Goal: Use online tool/utility: Utilize a website feature to perform a specific function

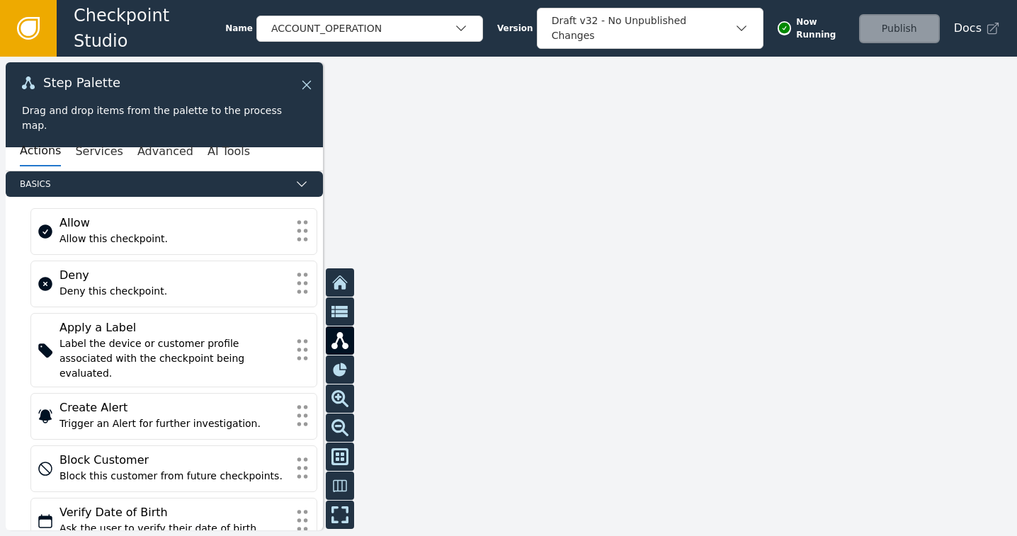
click at [312, 84] on icon at bounding box center [307, 85] width 16 height 16
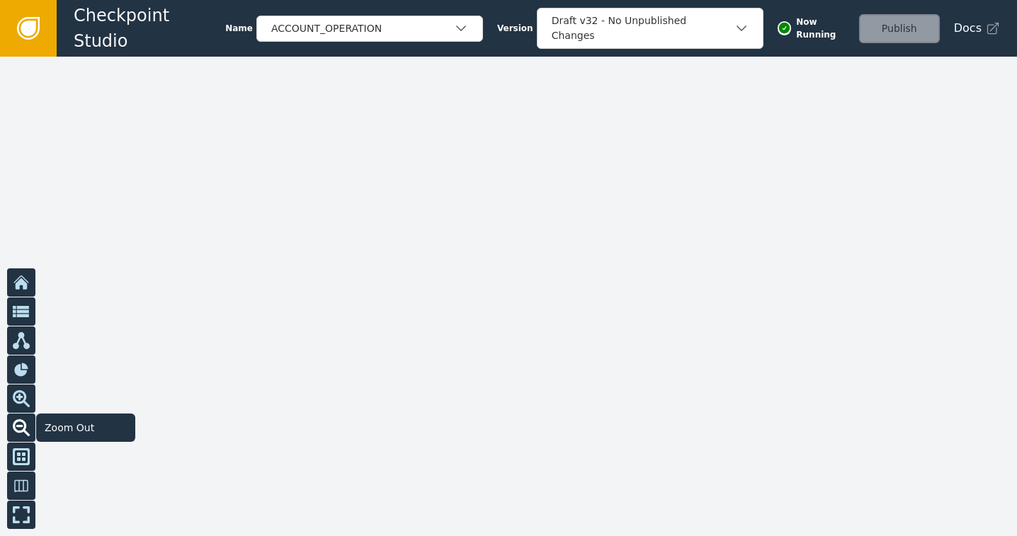
click at [16, 424] on icon at bounding box center [21, 427] width 17 height 17
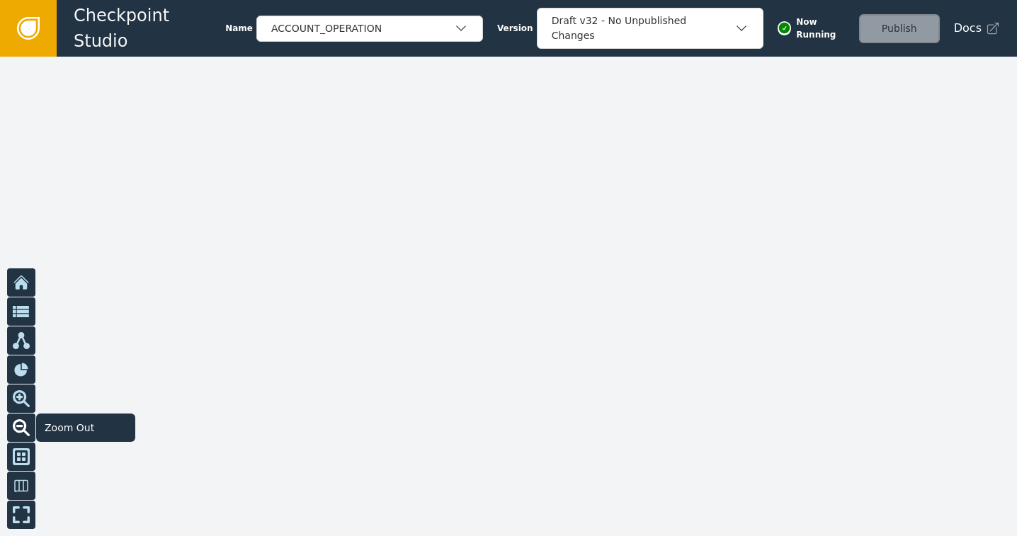
click at [16, 424] on icon at bounding box center [21, 427] width 17 height 17
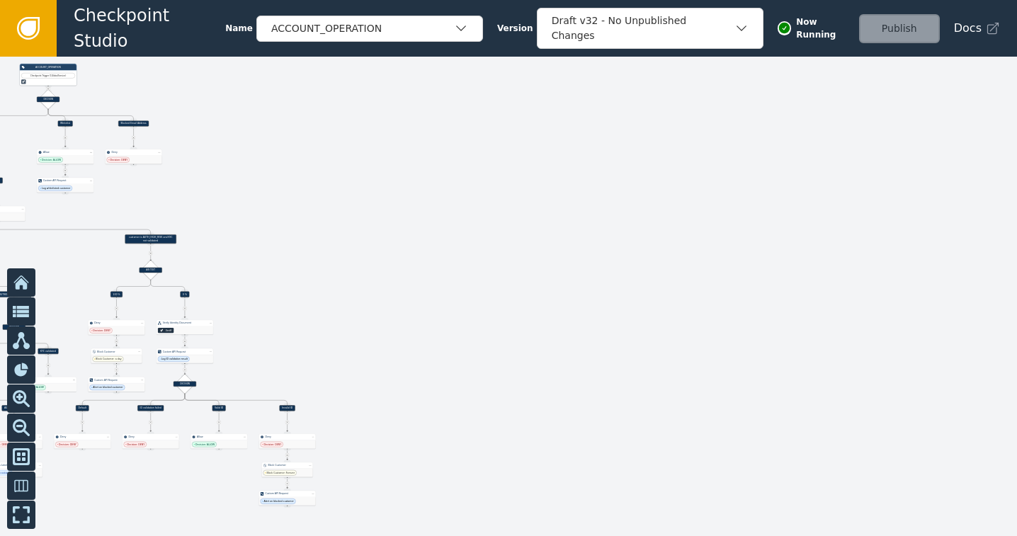
drag, startPoint x: 781, startPoint y: 322, endPoint x: 1025, endPoint y: 159, distance: 292.7
click at [1016, 1] on html "Checkpoint Studio Name ACCOUNT_OPERATION Version Draft v32 - No Unpublished Cha…" at bounding box center [508, 0] width 1017 height 1
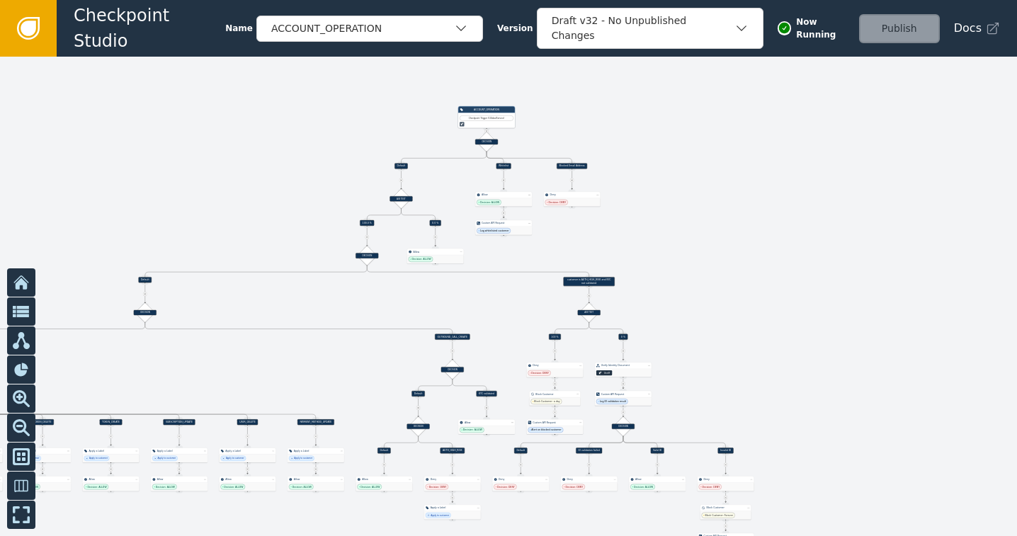
drag, startPoint x: 367, startPoint y: 188, endPoint x: 805, endPoint y: 231, distance: 440.6
click at [805, 231] on div at bounding box center [508, 297] width 1017 height 480
click at [20, 395] on icon at bounding box center [19, 397] width 7 height 7
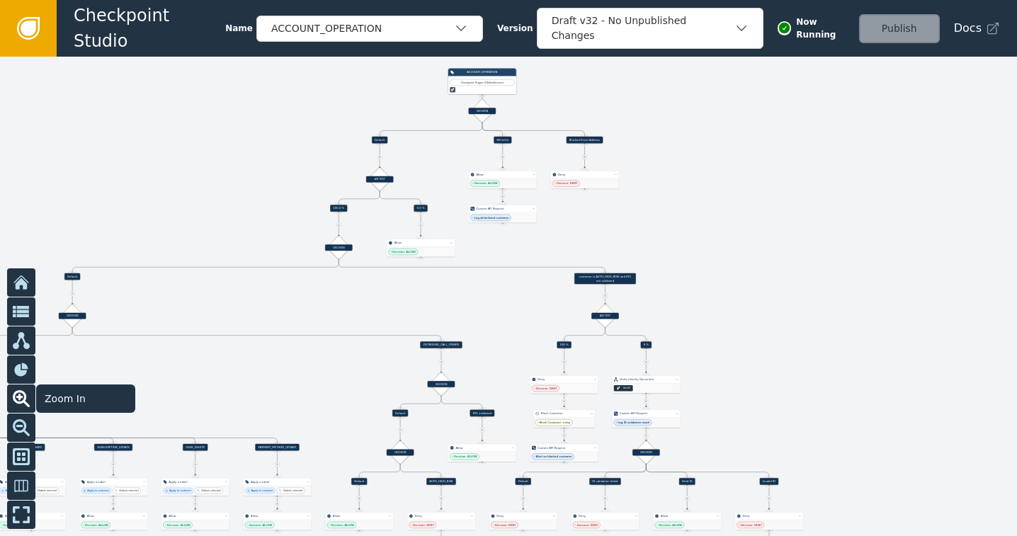
click at [20, 395] on icon at bounding box center [19, 397] width 7 height 7
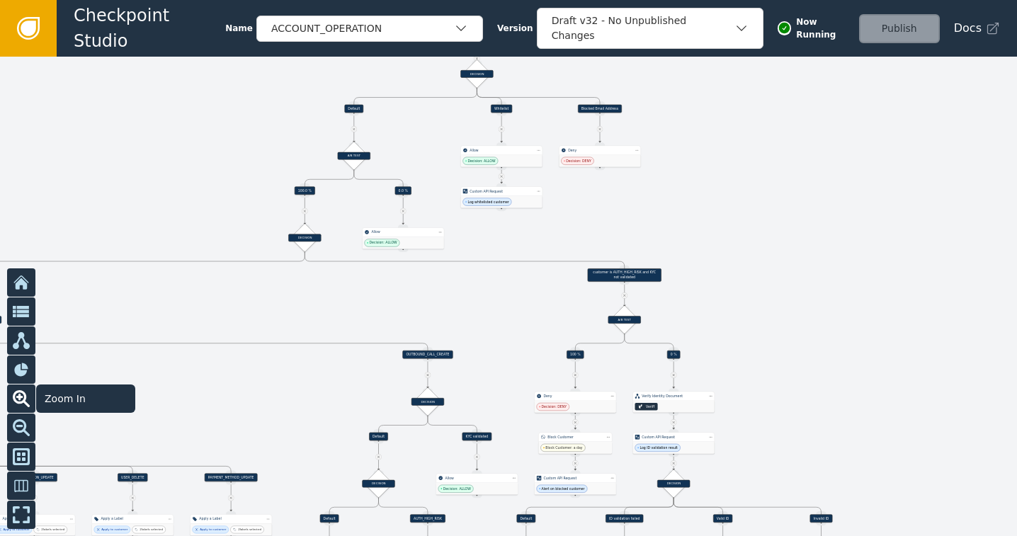
click at [20, 395] on icon at bounding box center [19, 397] width 7 height 7
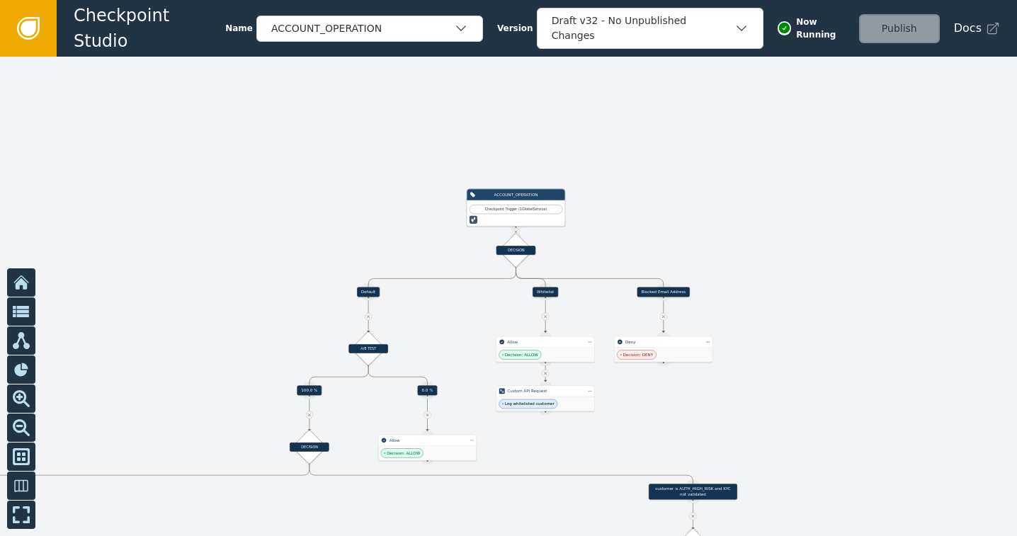
drag, startPoint x: 187, startPoint y: 135, endPoint x: 240, endPoint y: 334, distance: 205.3
click at [235, 346] on div at bounding box center [508, 297] width 1017 height 480
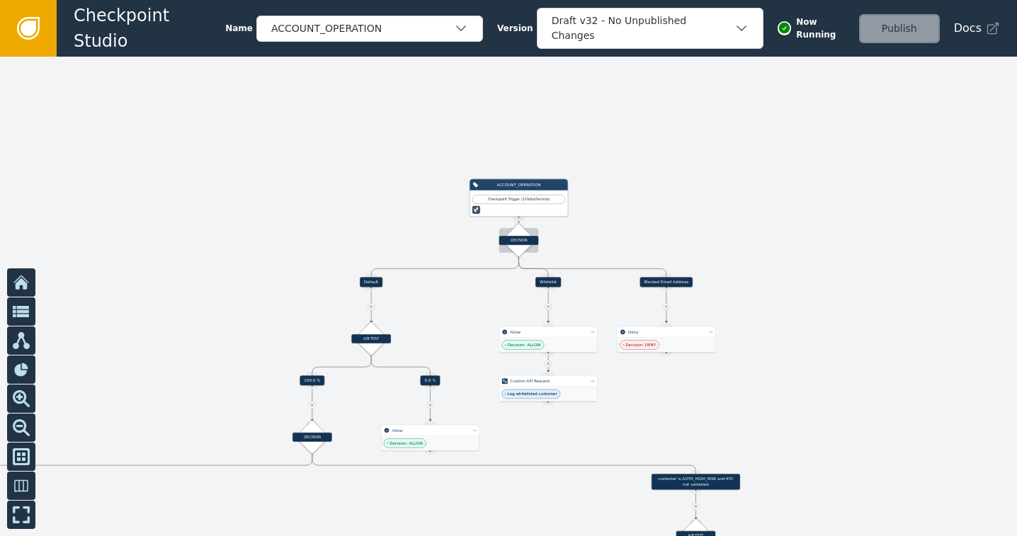
click at [521, 247] on div "DECISION" at bounding box center [518, 240] width 24 height 24
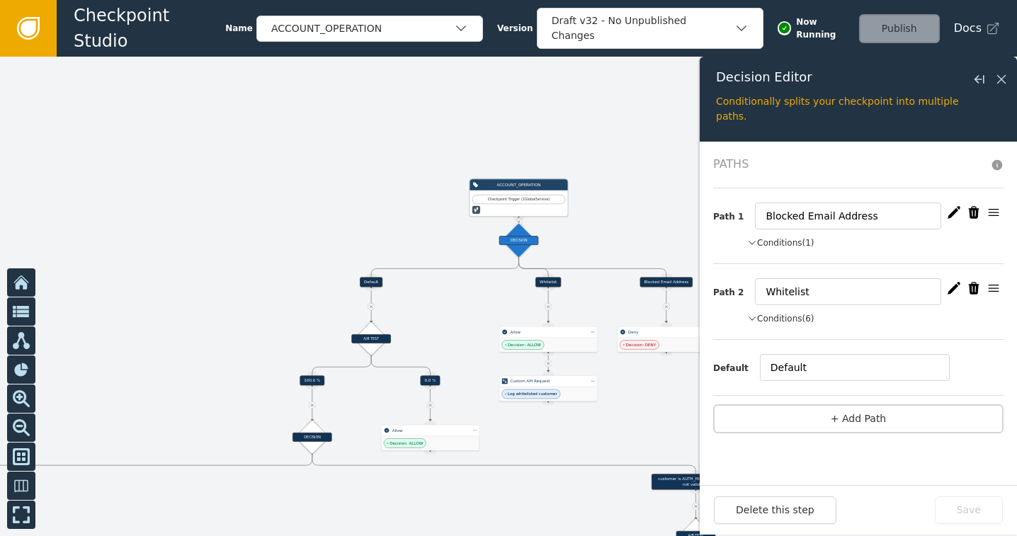
click at [774, 239] on button "Conditions (1)" at bounding box center [780, 243] width 67 height 13
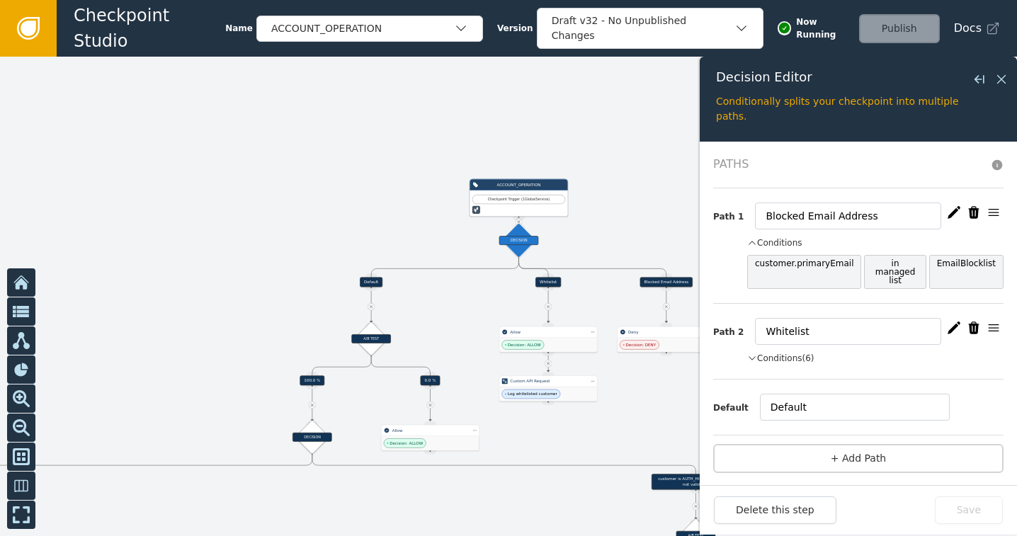
click at [774, 239] on button "Conditions" at bounding box center [774, 243] width 55 height 13
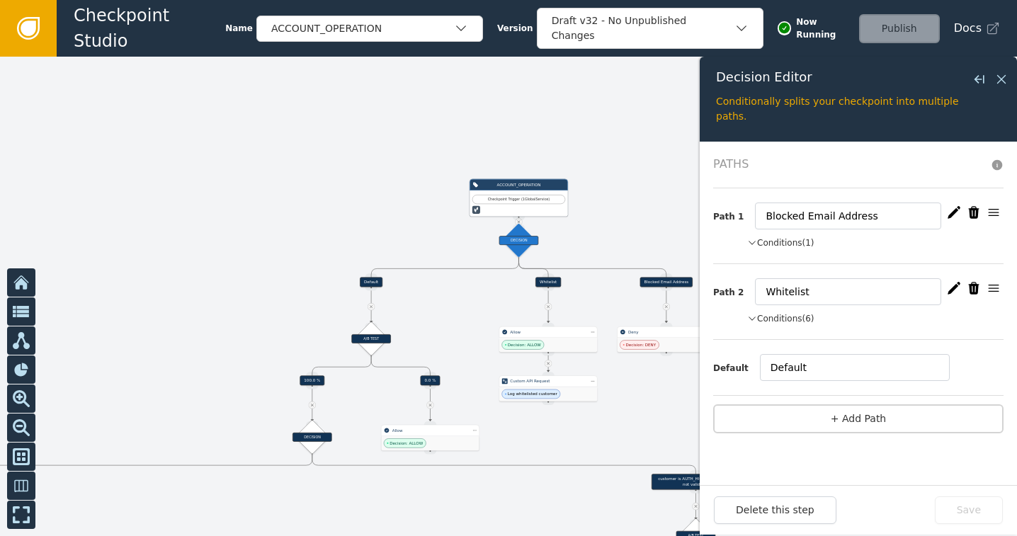
click at [781, 316] on button "Conditions (6)" at bounding box center [780, 318] width 67 height 13
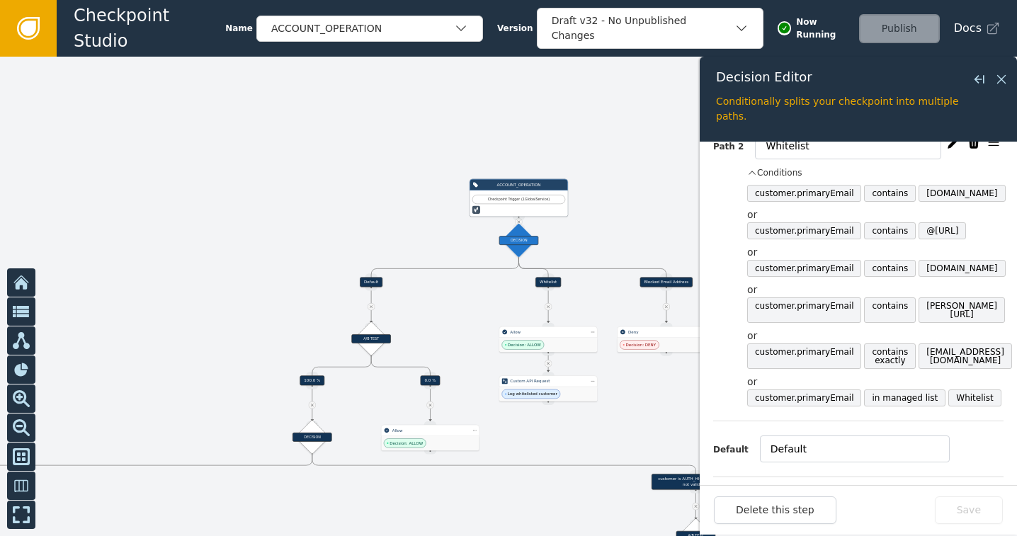
scroll to position [179, 0]
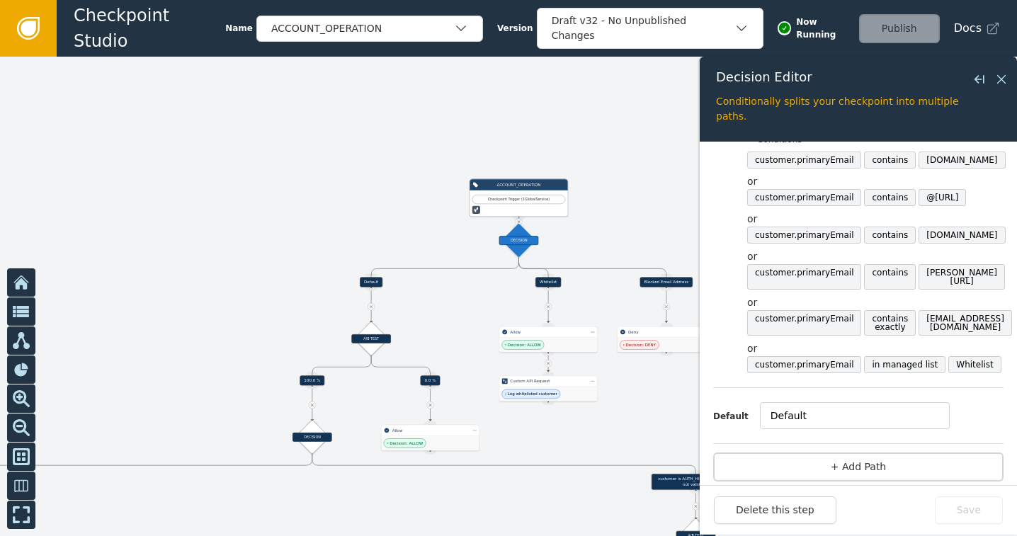
click at [999, 76] on icon at bounding box center [1002, 80] width 16 height 16
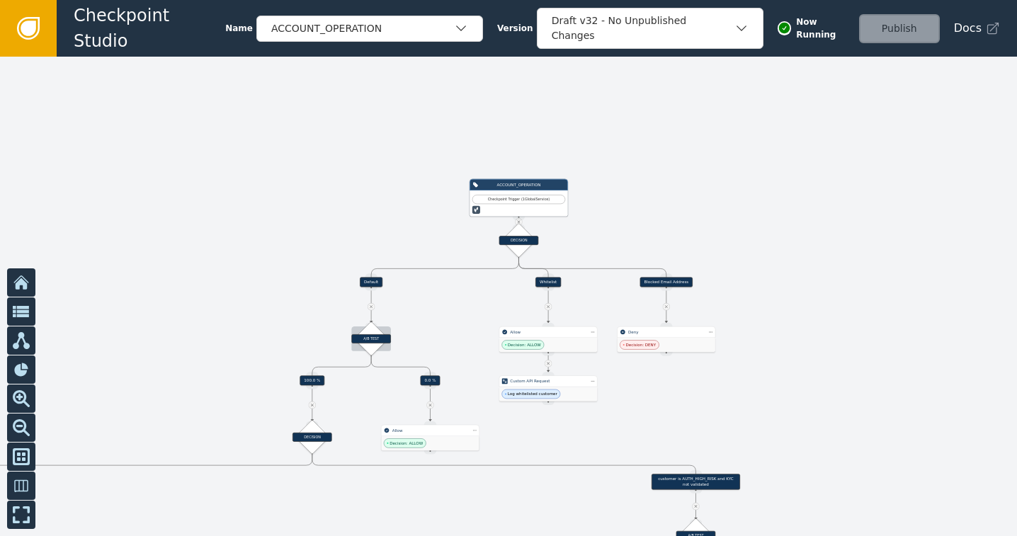
click at [364, 338] on div "A/B TEST" at bounding box center [371, 338] width 40 height 9
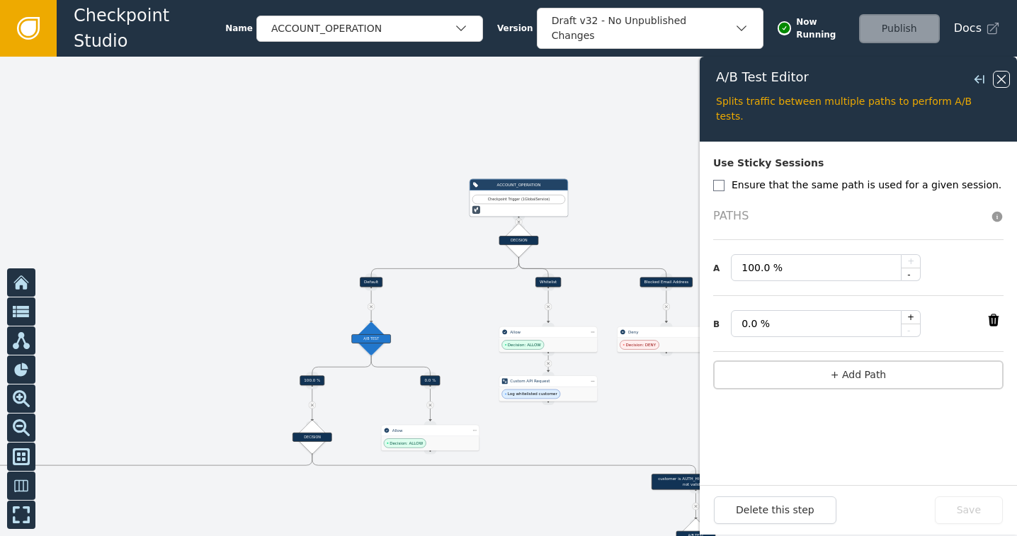
click at [1009, 74] on icon at bounding box center [1002, 80] width 16 height 16
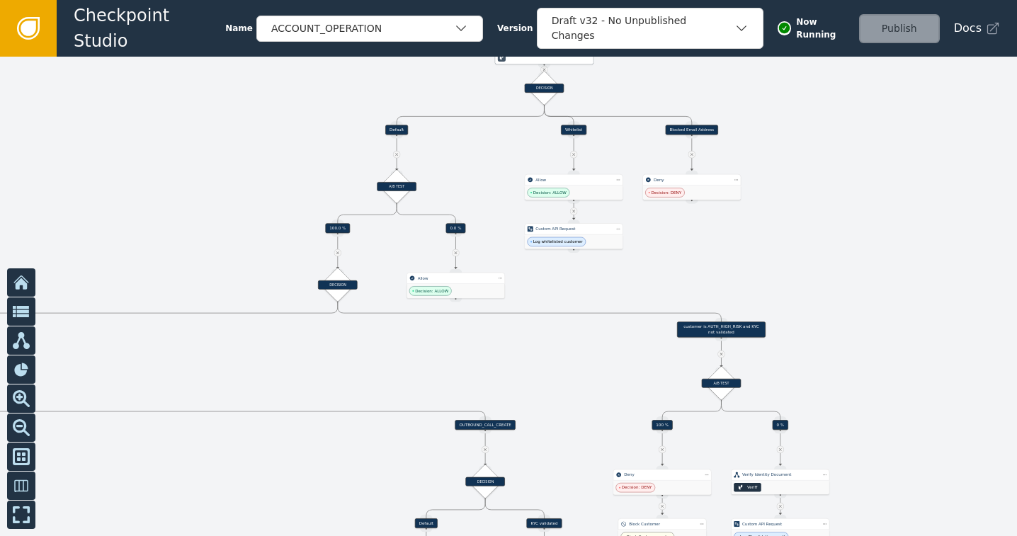
drag, startPoint x: 799, startPoint y: 263, endPoint x: 859, endPoint y: 84, distance: 189.7
click at [859, 84] on div at bounding box center [508, 297] width 1017 height 480
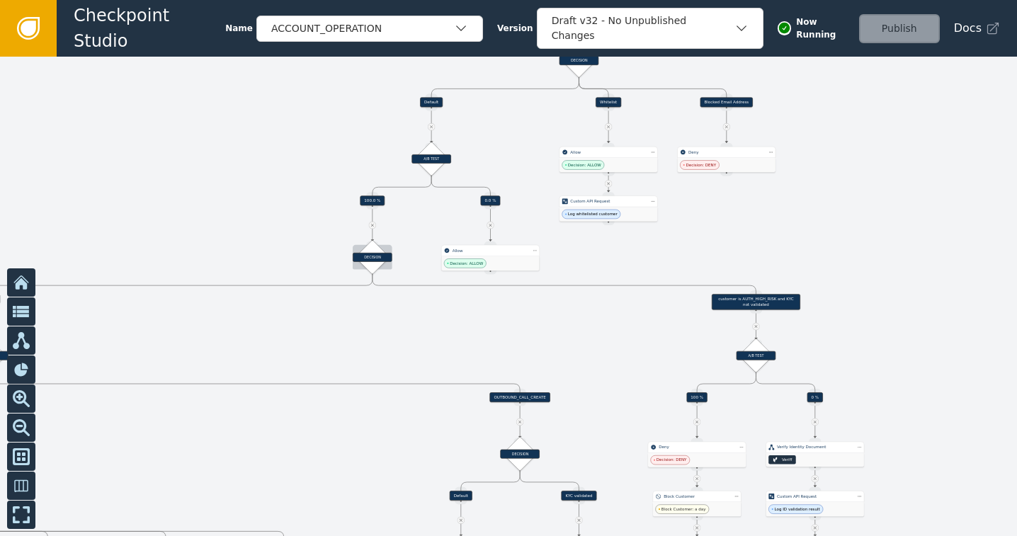
click at [379, 249] on div "DECISION" at bounding box center [373, 257] width 24 height 24
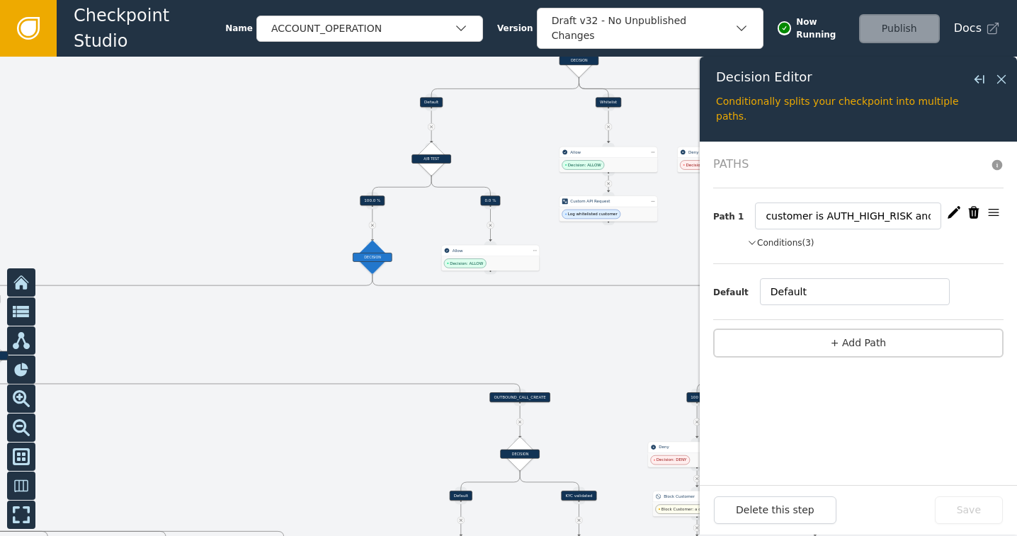
click at [783, 239] on button "Conditions (3)" at bounding box center [780, 243] width 67 height 13
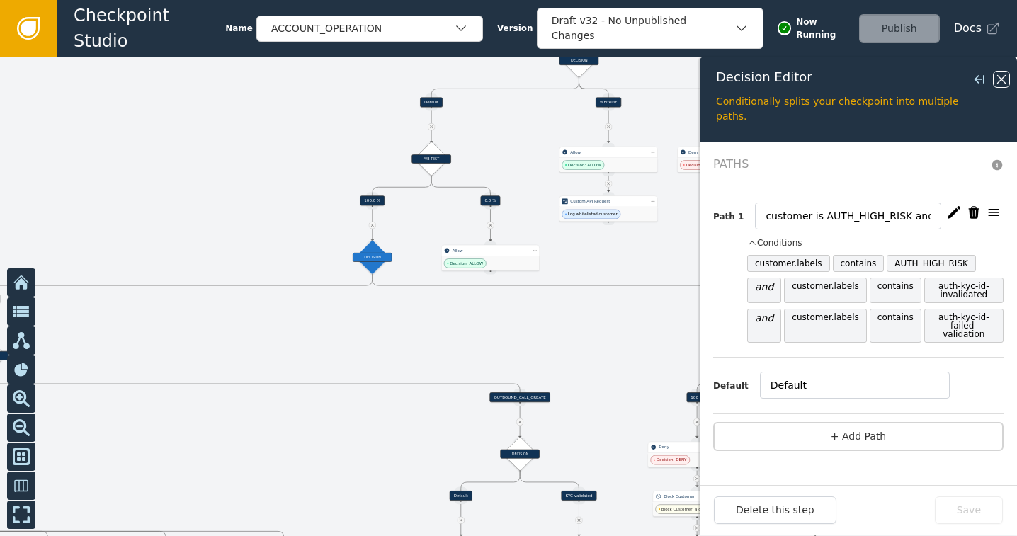
click at [1006, 77] on icon at bounding box center [1002, 80] width 16 height 16
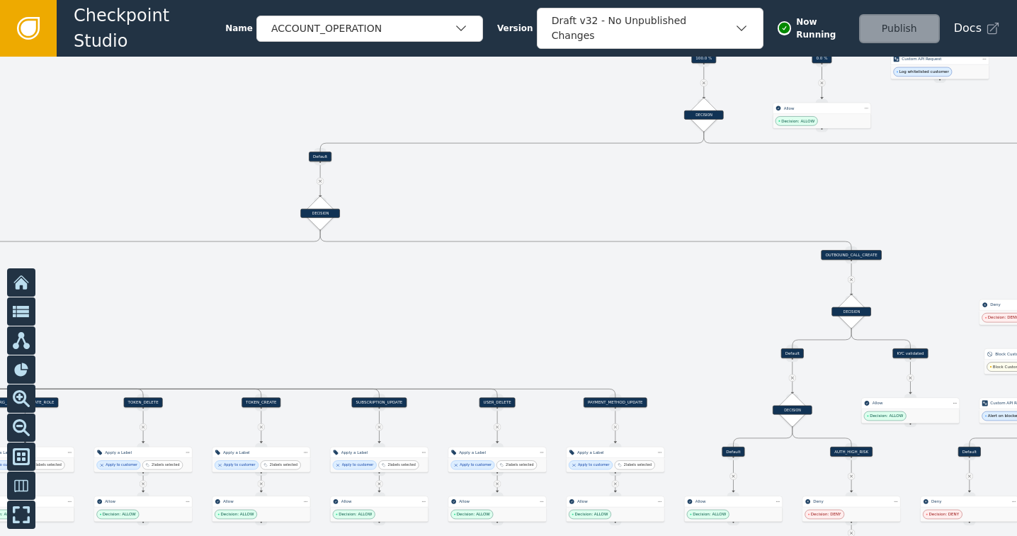
drag, startPoint x: 596, startPoint y: 347, endPoint x: 928, endPoint y: 205, distance: 360.8
click at [928, 205] on div at bounding box center [508, 297] width 1017 height 480
click at [314, 220] on div "DECISION" at bounding box center [320, 213] width 24 height 24
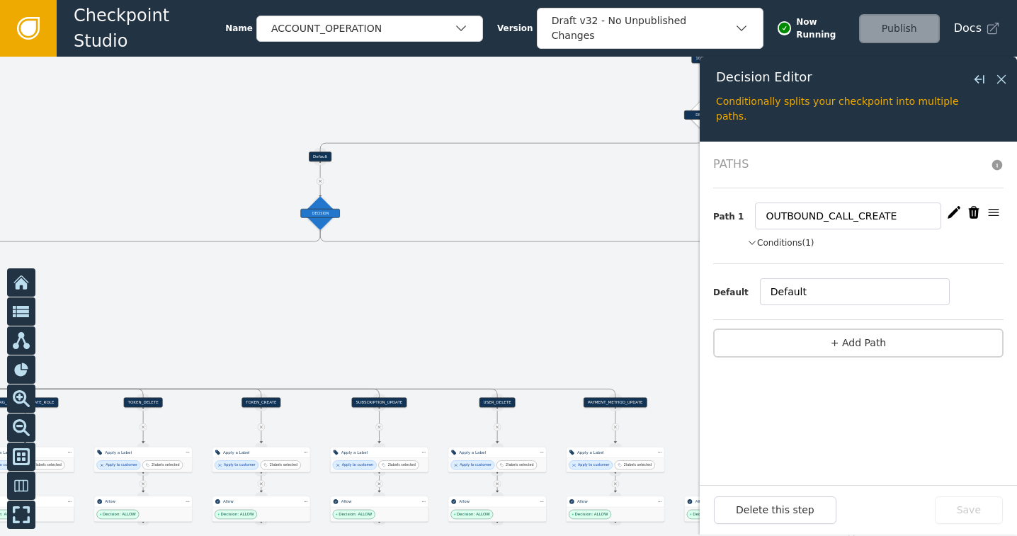
click at [788, 240] on button "Conditions (1)" at bounding box center [780, 243] width 67 height 13
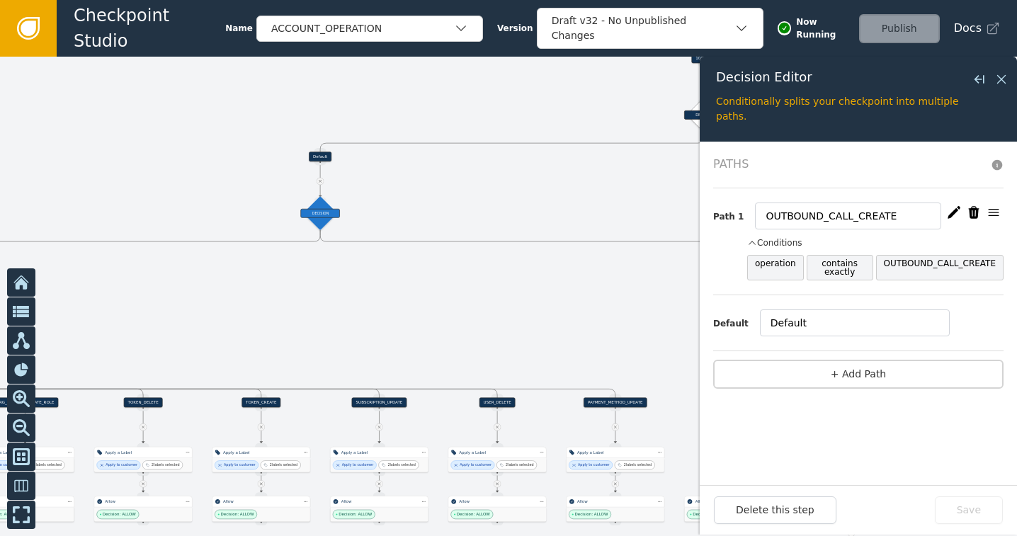
click at [435, 296] on div at bounding box center [508, 297] width 1017 height 480
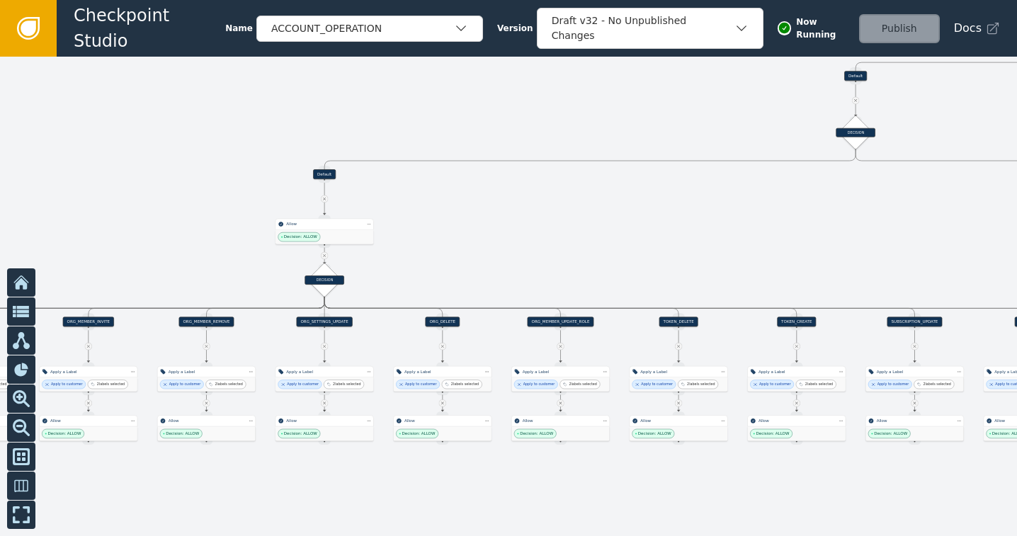
drag, startPoint x: 290, startPoint y: 324, endPoint x: 826, endPoint y: 243, distance: 541.5
click at [826, 243] on div at bounding box center [508, 297] width 1017 height 480
click at [322, 234] on div "Decision: ALLOW" at bounding box center [325, 237] width 98 height 14
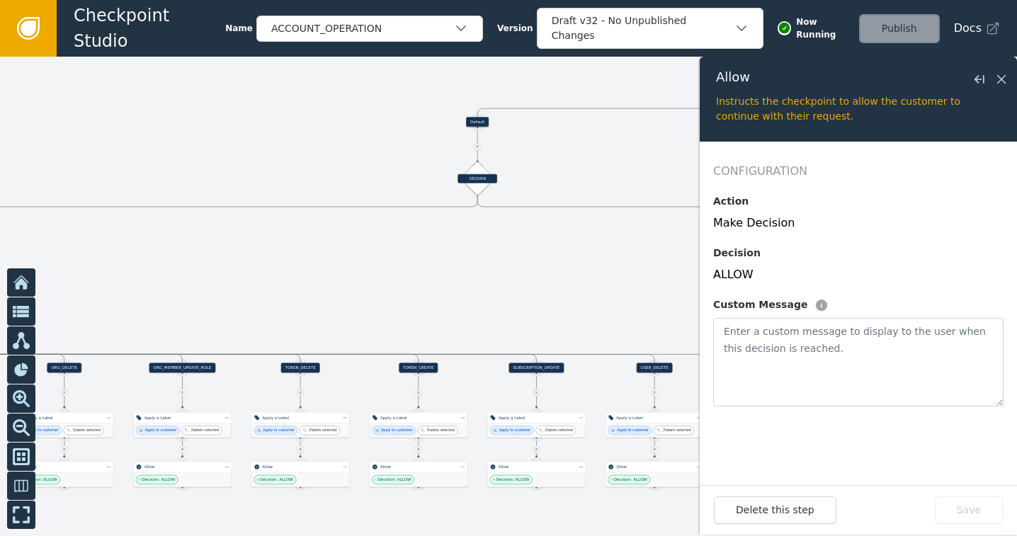
drag, startPoint x: 543, startPoint y: 205, endPoint x: 164, endPoint y: 251, distance: 381.0
click at [164, 251] on div at bounding box center [508, 297] width 1017 height 480
click at [477, 182] on div "DECISION" at bounding box center [478, 178] width 40 height 9
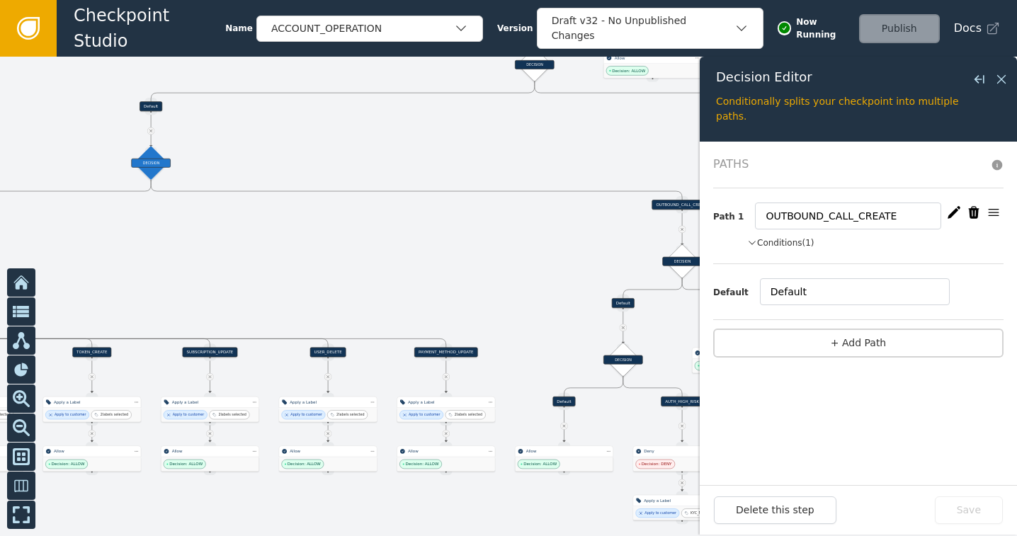
drag, startPoint x: 316, startPoint y: 273, endPoint x: -11, endPoint y: 258, distance: 326.9
click at [0, 1] on html "Checkpoint Studio Name ACCOUNT_OPERATION Version Draft v32 - No Unpublished Cha…" at bounding box center [508, 0] width 1017 height 1
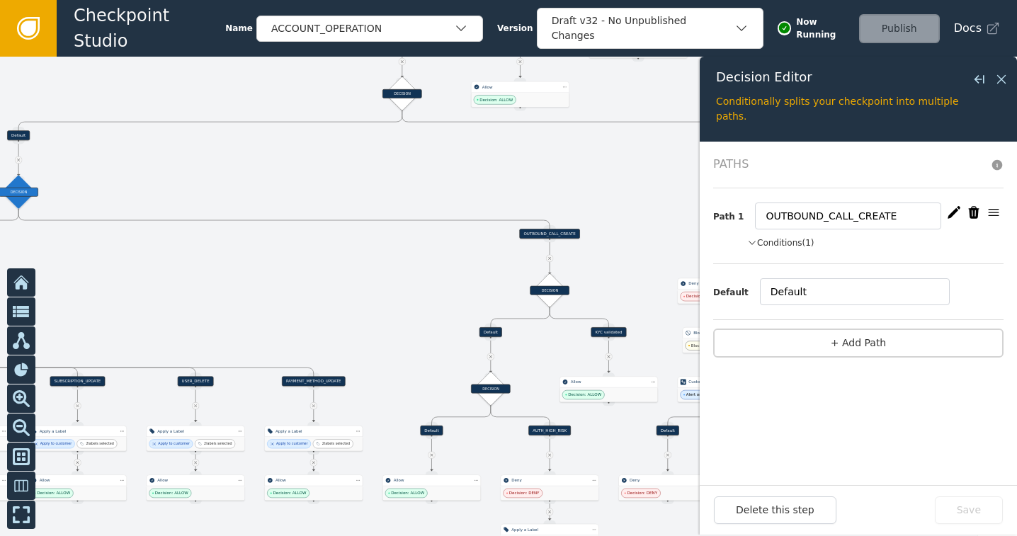
drag, startPoint x: 448, startPoint y: 134, endPoint x: 310, endPoint y: 151, distance: 139.2
click at [310, 151] on div at bounding box center [508, 297] width 1017 height 480
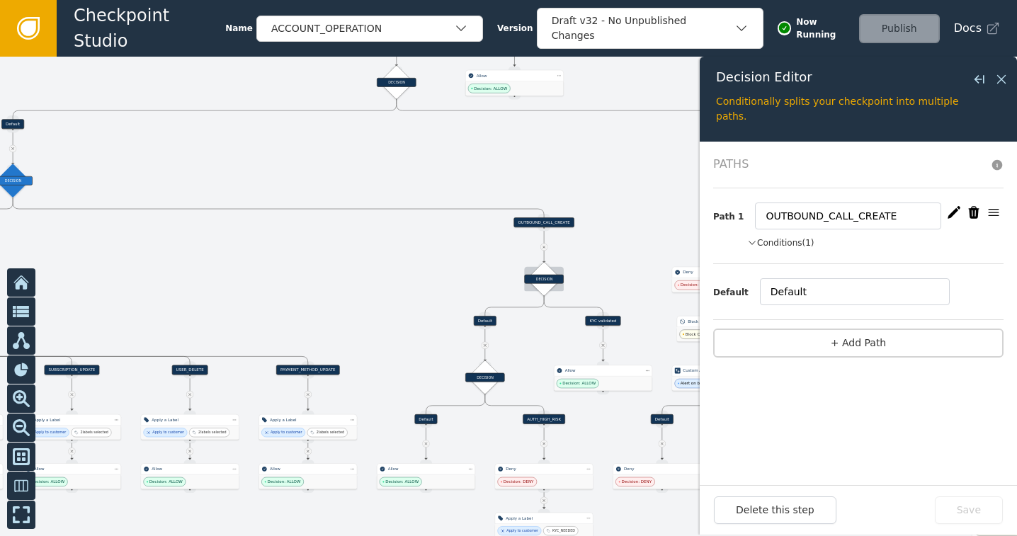
click at [541, 284] on div "DECISION" at bounding box center [544, 279] width 24 height 24
click at [789, 237] on button "Conditions (1)" at bounding box center [780, 243] width 67 height 13
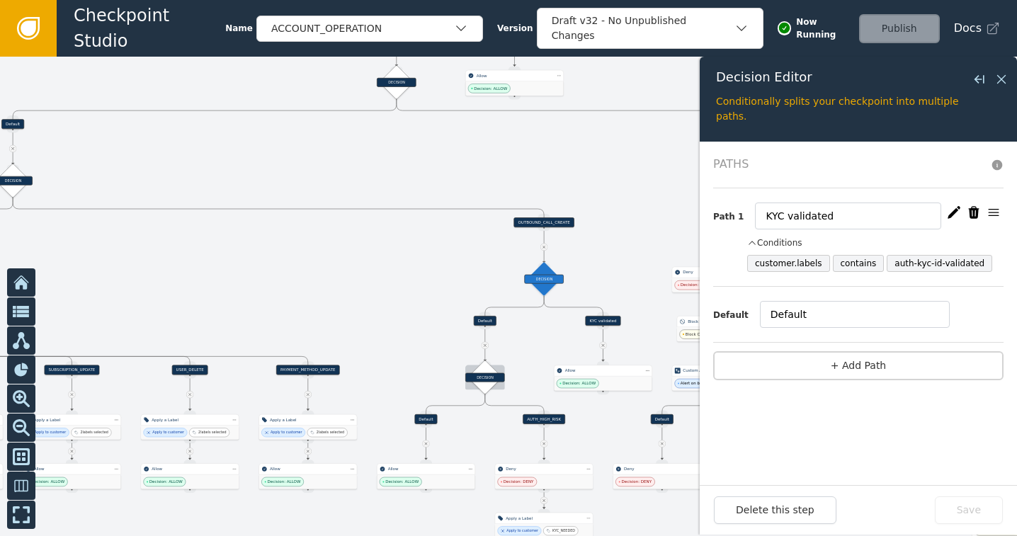
click at [483, 372] on div "DECISION" at bounding box center [485, 377] width 24 height 24
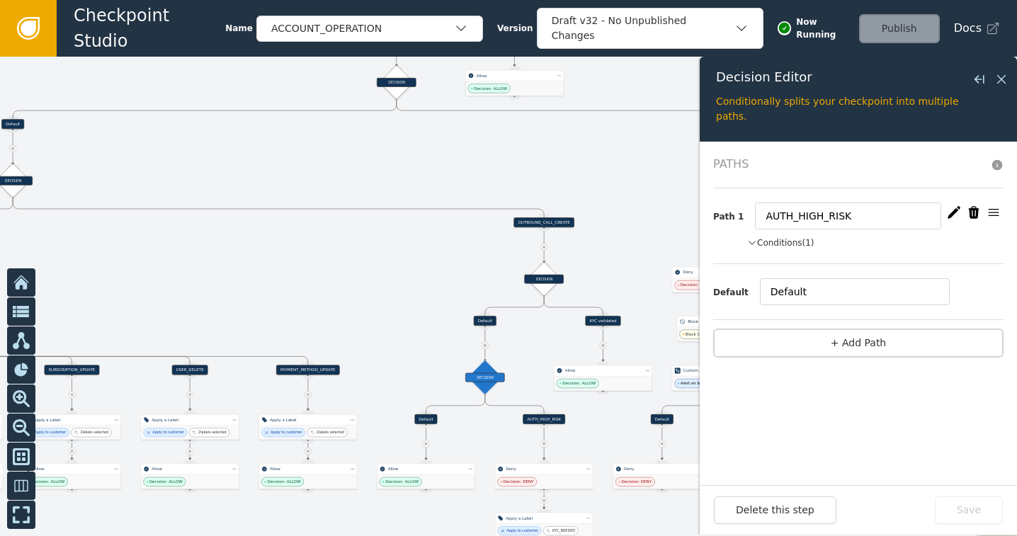
click at [773, 237] on button "Conditions (1)" at bounding box center [780, 243] width 67 height 13
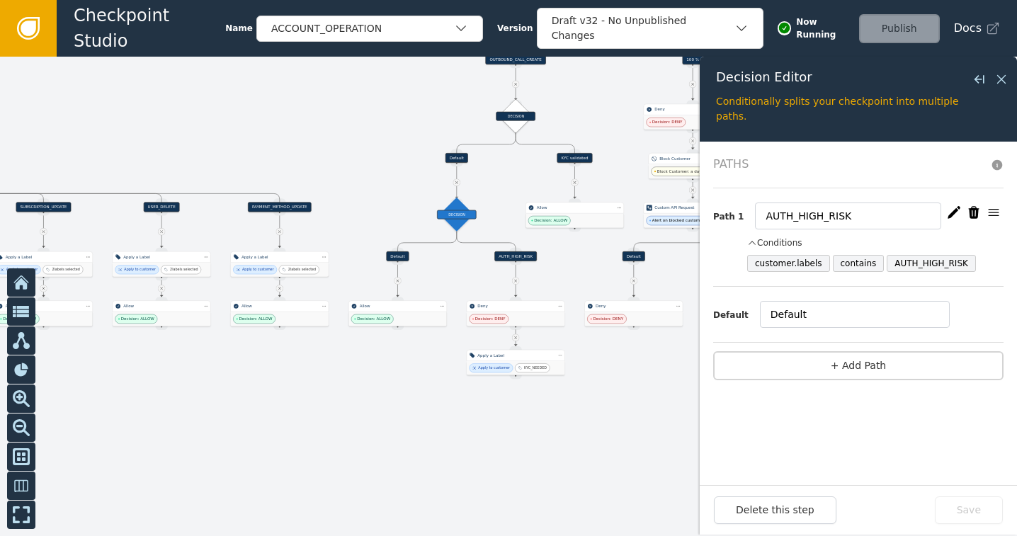
drag, startPoint x: 407, startPoint y: 353, endPoint x: 378, endPoint y: 191, distance: 165.4
click at [378, 191] on div at bounding box center [508, 297] width 1017 height 480
click at [999, 83] on icon at bounding box center [1002, 80] width 16 height 16
